Goal: Information Seeking & Learning: Learn about a topic

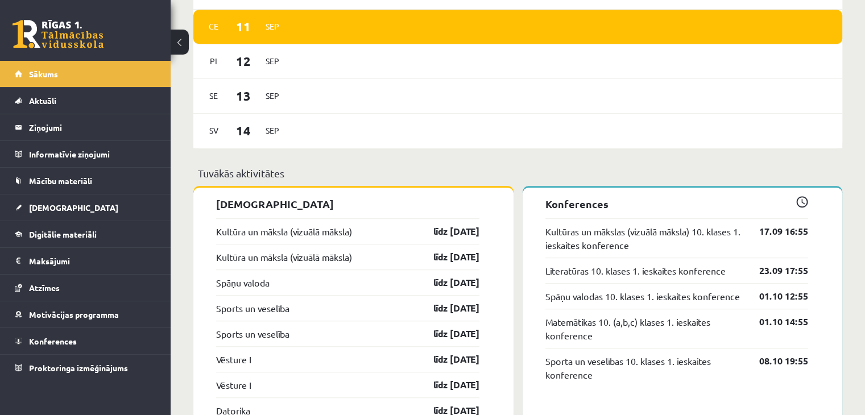
scroll to position [683, 0]
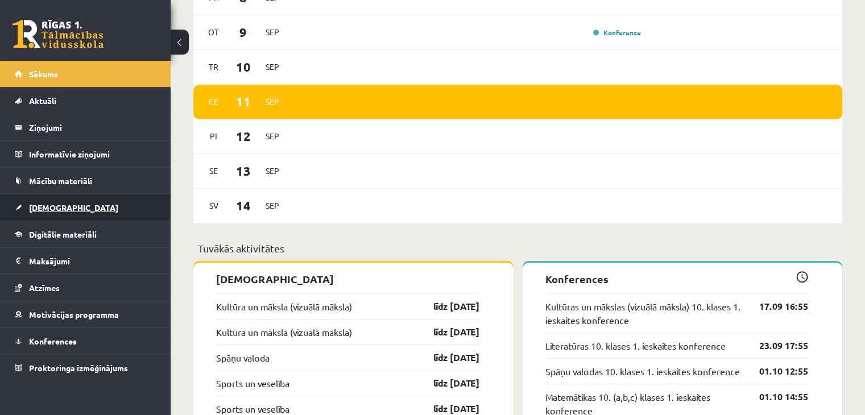
click at [123, 201] on link "[DEMOGRAPHIC_DATA]" at bounding box center [86, 208] width 142 height 26
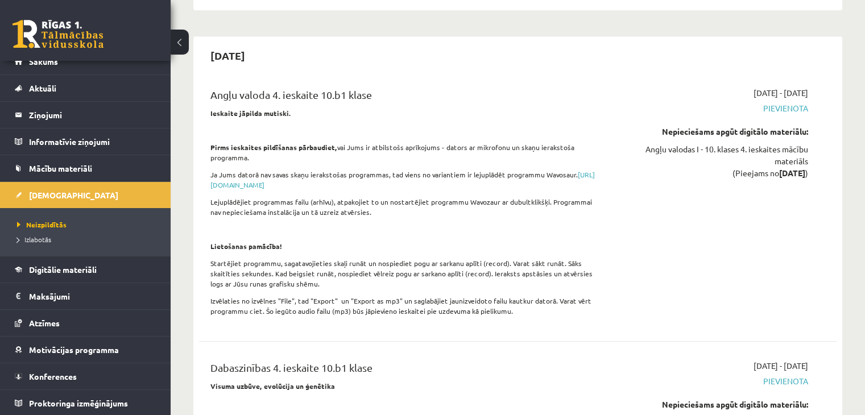
scroll to position [5176, 0]
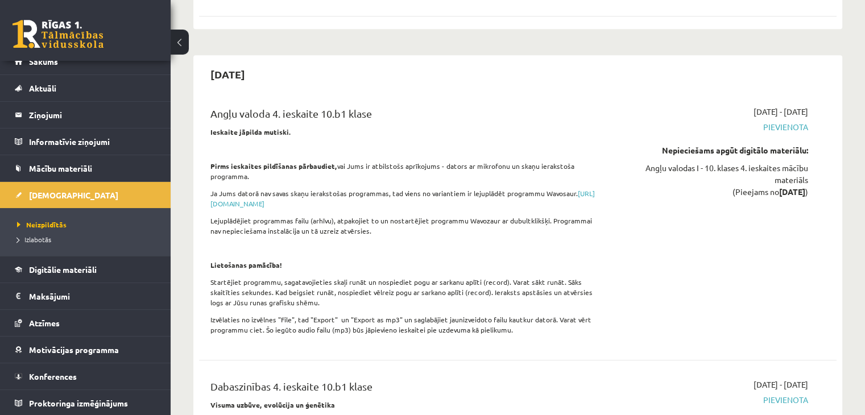
click at [497, 127] on p "Ieskaite jāpilda mutiski." at bounding box center [406, 132] width 393 height 10
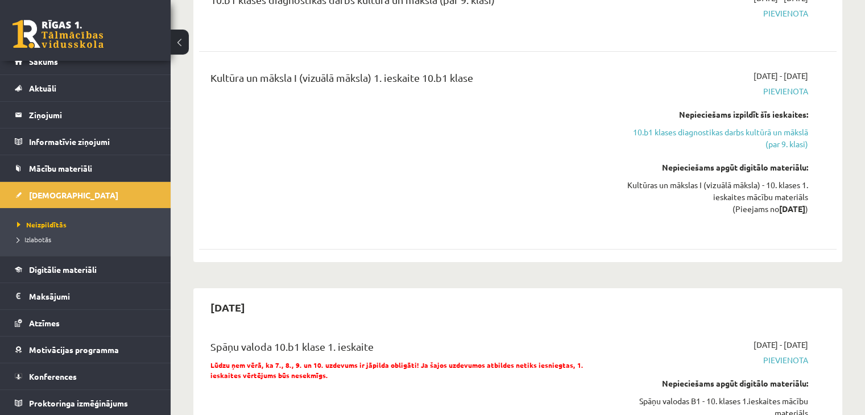
scroll to position [0, 0]
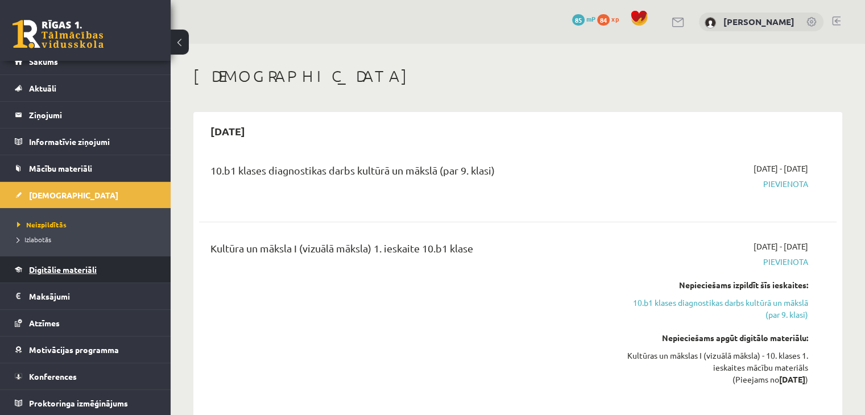
click at [66, 272] on span "Digitālie materiāli" at bounding box center [63, 269] width 68 height 10
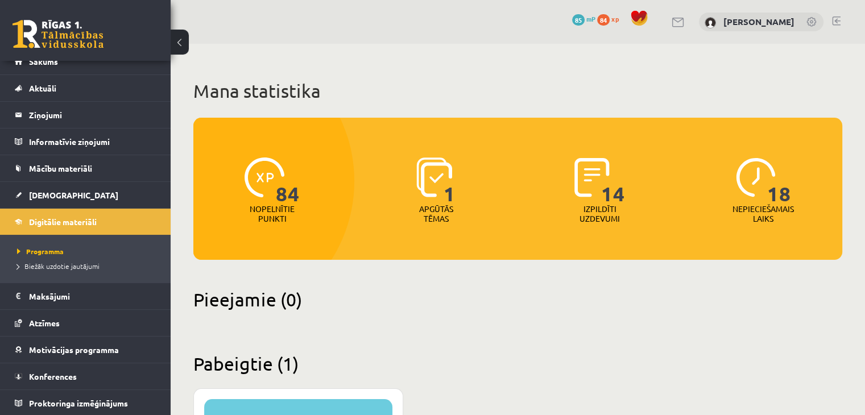
scroll to position [284, 0]
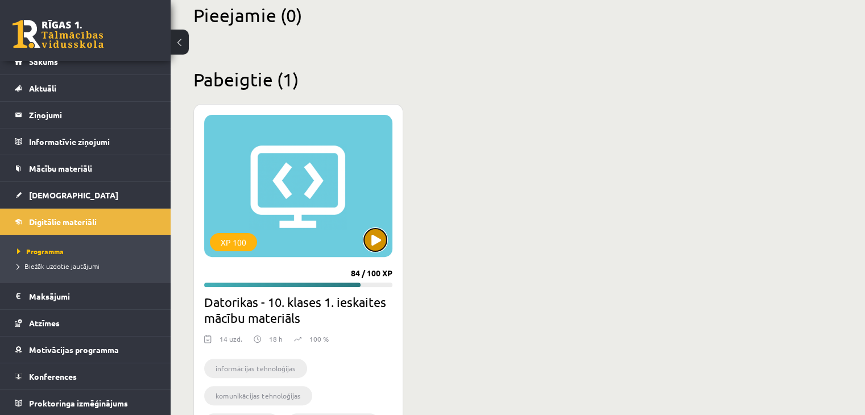
click at [374, 238] on button at bounding box center [375, 240] width 23 height 23
